Goal: Entertainment & Leisure: Consume media (video, audio)

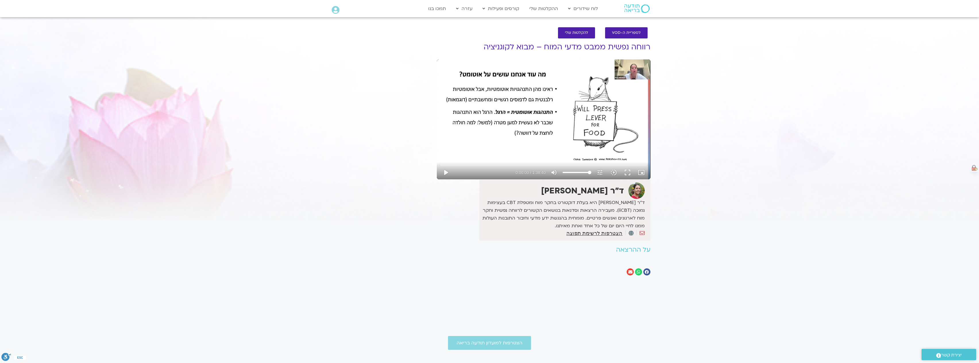
drag, startPoint x: 577, startPoint y: 106, endPoint x: 539, endPoint y: 86, distance: 42.8
drag, startPoint x: 539, startPoint y: 86, endPoint x: 639, endPoint y: 71, distance: 101.3
drag, startPoint x: 639, startPoint y: 71, endPoint x: 637, endPoint y: 63, distance: 8.3
click at [637, 63] on div "Skip Ad play_arrow 0:00:00 / 1:38:40 volume_up Mute tune Resolution Auto 720p s…" at bounding box center [544, 119] width 214 height 120
click at [637, 63] on div "Skip Ad pause 0:00:00 / 1:38:40 volume_up Mute tune Resolution Auto 720p slow_m…" at bounding box center [544, 119] width 214 height 120
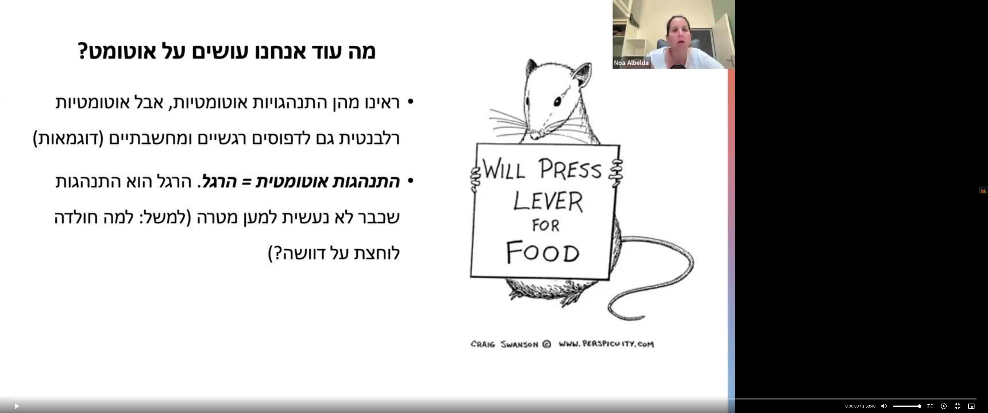
drag, startPoint x: 602, startPoint y: 129, endPoint x: 502, endPoint y: 132, distance: 99.7
click at [502, 132] on div "Skip Ad play_arrow 0:00:00 / 1:38:40 volume_up Mute tune Resolution Auto 720p s…" at bounding box center [494, 206] width 988 height 413
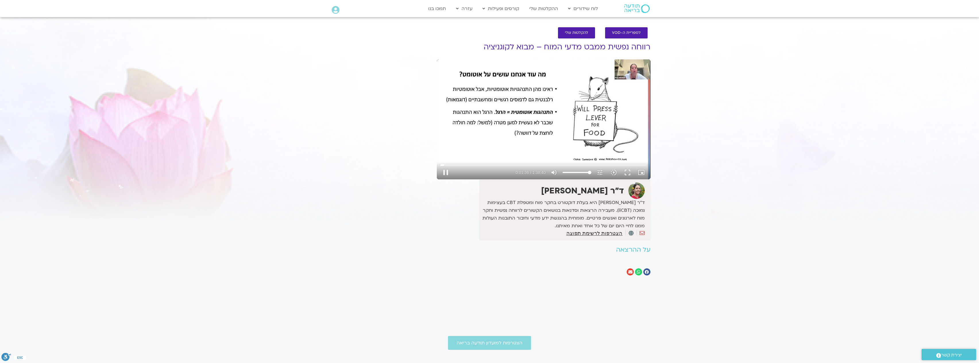
type input "96.809686"
click at [556, 114] on div "Skip Ad play_arrow 0:00:00 / 1:38:40 volume_up Mute tune Resolution Auto 360p s…" at bounding box center [544, 119] width 214 height 120
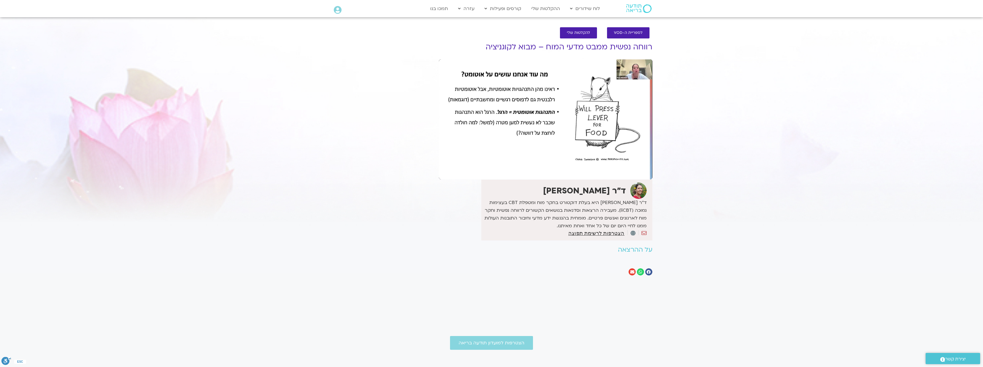
click at [803, 98] on section "לספריית ה-VOD להקלטות שלי רווחה נפשית ממבט מדעי המוח – מבוא לקוגניציה ד"ר [PERS…" at bounding box center [491, 153] width 983 height 263
drag, startPoint x: 497, startPoint y: 174, endPoint x: 488, endPoint y: 168, distance: 11.2
click at [590, 137] on div "Skip Ad 1:23:58 pause 0:04:18 / 1:38:40 volume_up Mute tune Resolution Auto 720…" at bounding box center [546, 119] width 214 height 120
type input "259.095309"
drag, startPoint x: 508, startPoint y: 120, endPoint x: 49, endPoint y: 358, distance: 517.1
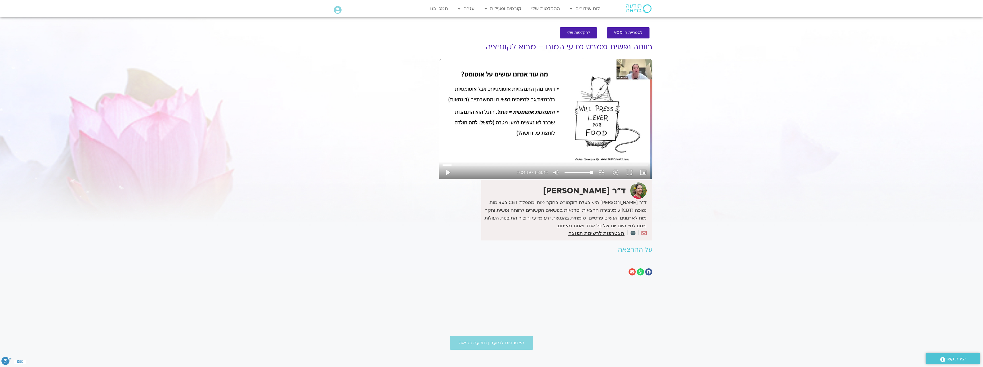
click at [49, 358] on div at bounding box center [491, 363] width 983 height 14
click at [978, 169] on img at bounding box center [979, 170] width 6 height 6
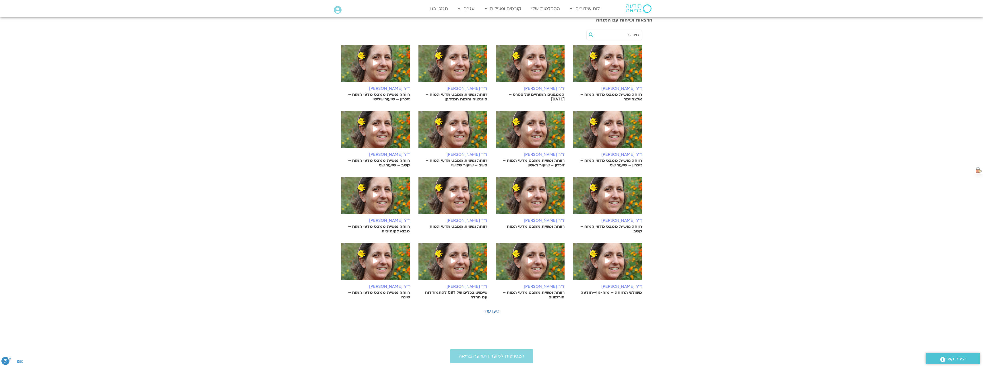
click at [376, 194] on icon at bounding box center [375, 194] width 5 height 5
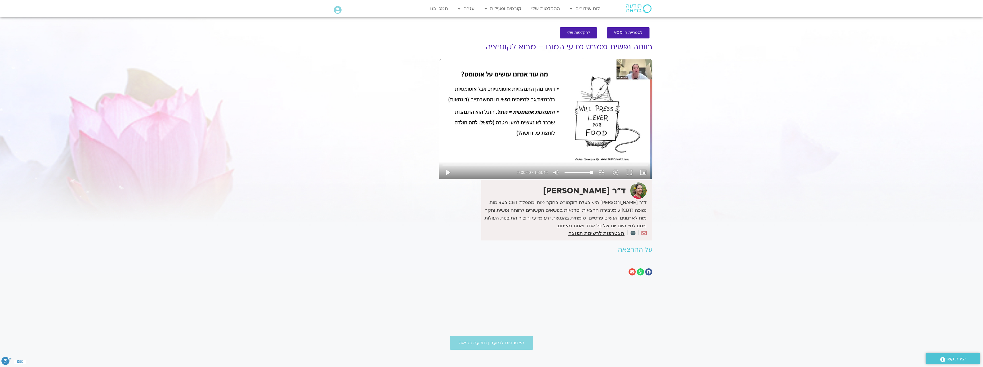
click at [872, 106] on section "לספריית ה-VOD להקלטות שלי רווחה נפשית ממבט מדעי המוח – מבוא לקוגניציה ד"ר נועה …" at bounding box center [491, 153] width 983 height 263
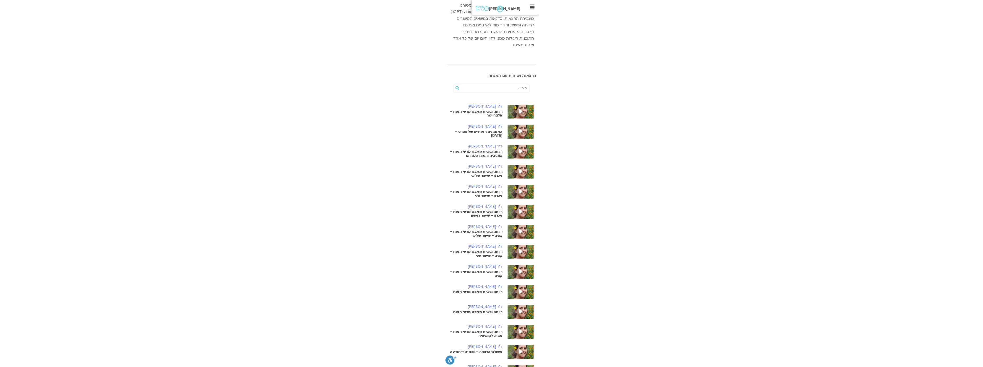
scroll to position [150, 0]
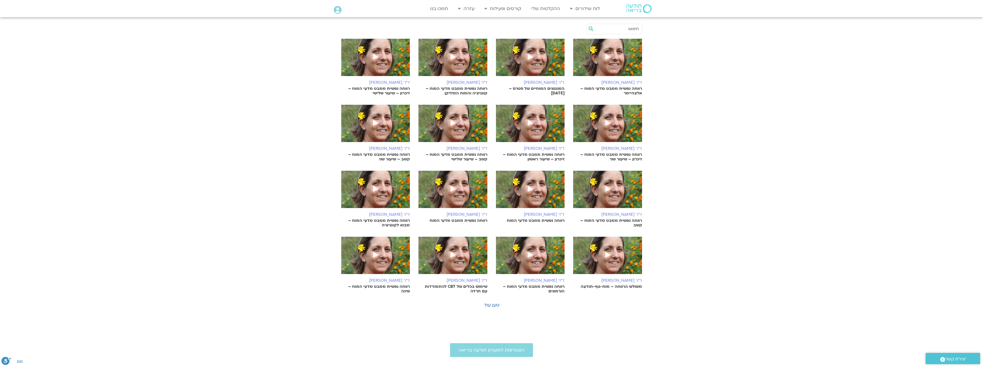
click at [606, 255] on icon at bounding box center [608, 254] width 5 height 5
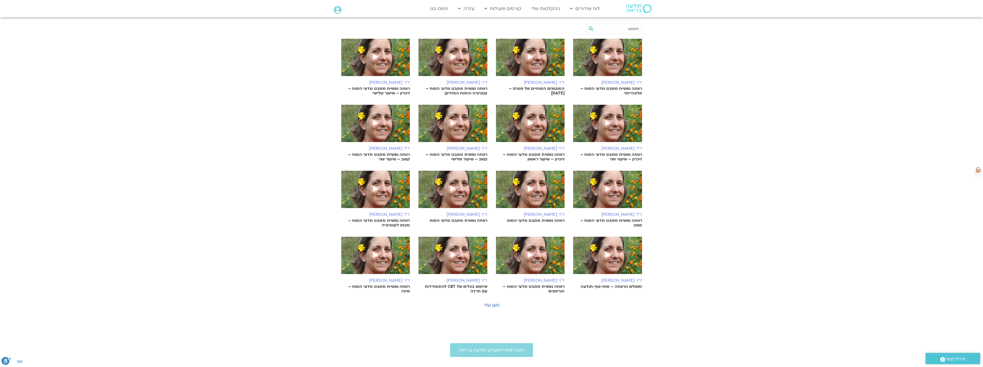
click at [532, 256] on icon at bounding box center [530, 254] width 5 height 5
click at [464, 259] on img at bounding box center [453, 258] width 69 height 43
